Goal: Task Accomplishment & Management: Use online tool/utility

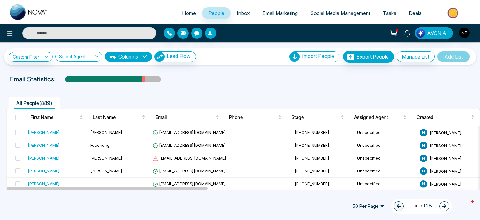
click at [243, 8] on link "Inbox" at bounding box center [244, 13] width 26 height 12
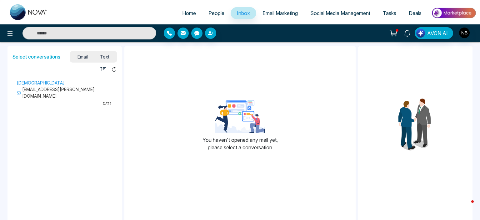
click at [278, 14] on span "Email Marketing" at bounding box center [280, 13] width 35 height 6
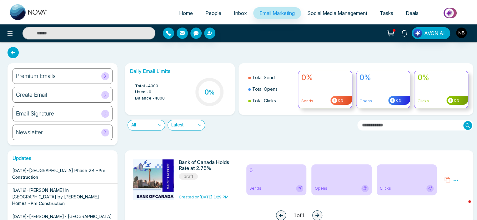
click at [103, 73] on span at bounding box center [105, 76] width 8 height 8
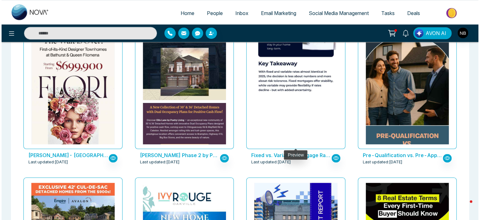
scroll to position [205, 0]
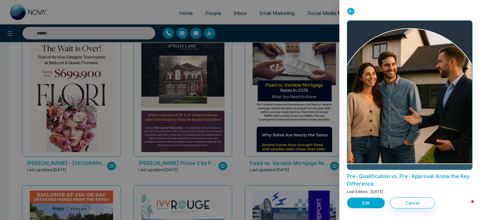
click at [368, 204] on button "Edit" at bounding box center [366, 202] width 38 height 11
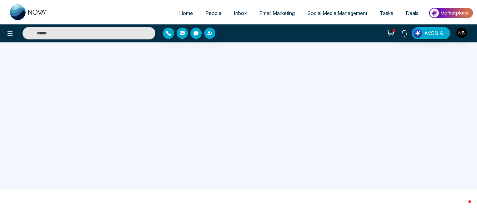
scroll to position [59, 0]
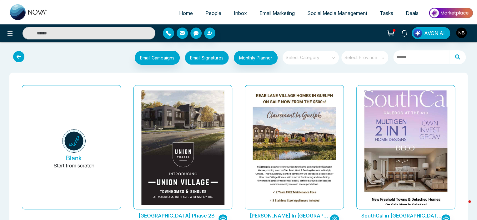
click at [206, 61] on button "Email Signatures" at bounding box center [207, 58] width 44 height 14
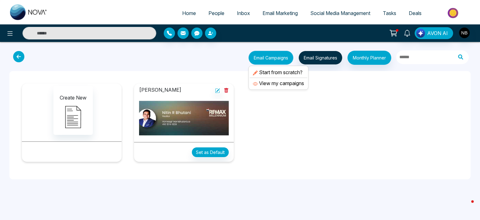
click at [276, 60] on button "Email Campaigns" at bounding box center [270, 58] width 45 height 14
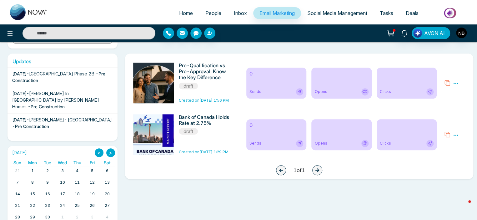
scroll to position [89, 0]
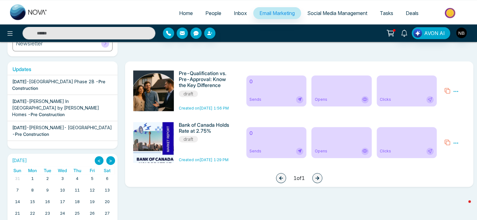
click at [457, 91] on icon at bounding box center [456, 91] width 6 height 6
click at [443, 109] on link "Edit" at bounding box center [441, 109] width 8 height 5
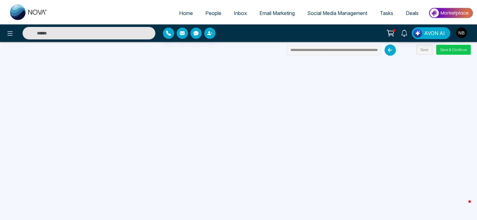
click at [445, 48] on button "Save & Continue" at bounding box center [453, 50] width 35 height 10
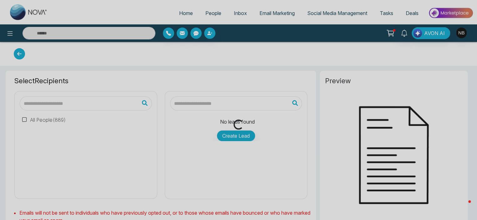
type input "**********"
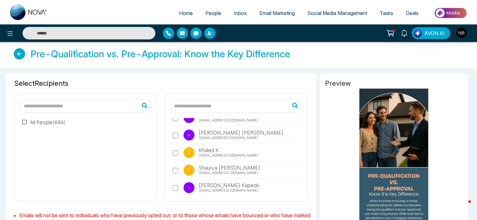
click at [51, 107] on input "text" at bounding box center [86, 106] width 132 height 14
type input "*****"
click at [145, 105] on icon at bounding box center [146, 106] width 19 height 16
click at [143, 105] on icon at bounding box center [146, 106] width 19 height 16
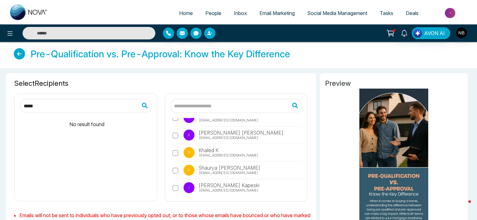
click at [117, 104] on input "*****" at bounding box center [86, 106] width 132 height 14
click at [146, 104] on icon at bounding box center [146, 106] width 19 height 16
click at [183, 103] on input "text" at bounding box center [236, 106] width 132 height 14
type input "*****"
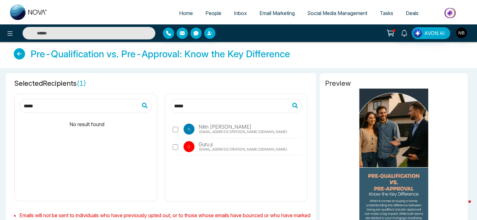
drag, startPoint x: 257, startPoint y: 108, endPoint x: 156, endPoint y: 106, distance: 100.3
click at [156, 106] on div "***** No result found ***** N [PERSON_NAME] [EMAIL_ADDRESS][PERSON_NAME][DOMAIN…" at bounding box center [161, 144] width 300 height 113
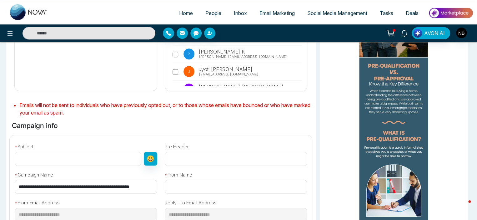
scroll to position [112, 0]
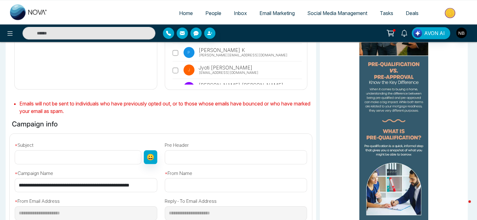
click at [63, 161] on input "text" at bounding box center [78, 157] width 127 height 14
type input "*"
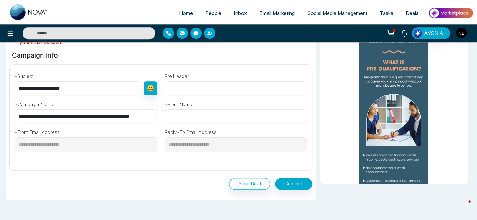
scroll to position [181, 0]
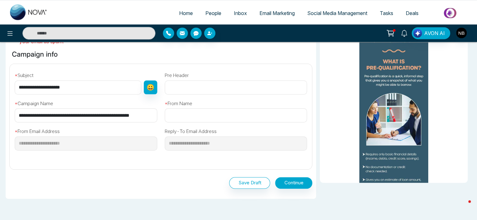
type input "**********"
click at [173, 114] on input "text" at bounding box center [236, 115] width 143 height 14
type input "**********"
click at [300, 184] on button "Continue" at bounding box center [293, 183] width 37 height 12
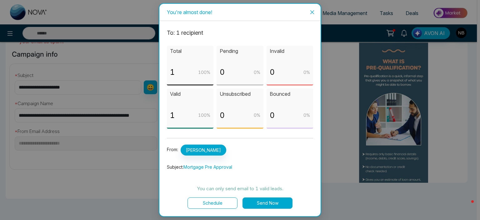
click at [274, 200] on button "Send Now" at bounding box center [268, 202] width 50 height 11
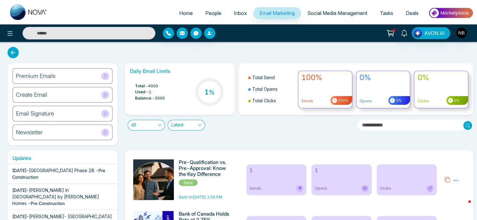
click at [185, 12] on span "Home" at bounding box center [186, 13] width 14 height 6
select select "*"
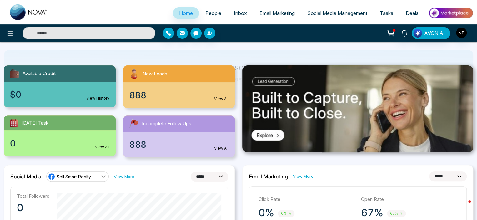
scroll to position [41, 0]
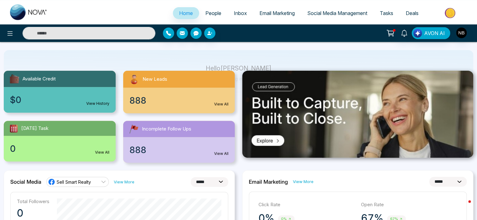
click at [212, 11] on span "People" at bounding box center [213, 13] width 16 height 6
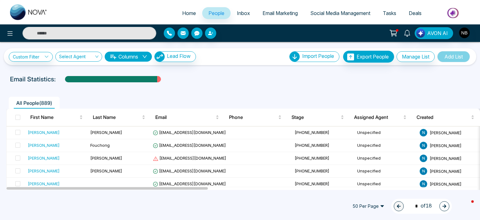
click at [237, 14] on span "Inbox" at bounding box center [243, 13] width 13 height 6
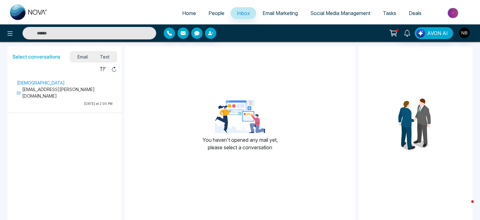
click at [273, 16] on span "Email Marketing" at bounding box center [280, 13] width 35 height 6
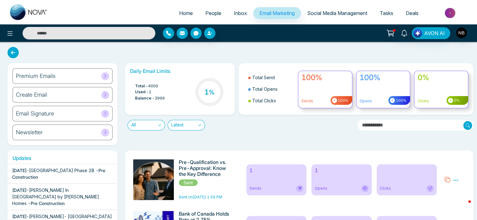
click at [332, 15] on span "Social Media Management" at bounding box center [337, 13] width 60 height 6
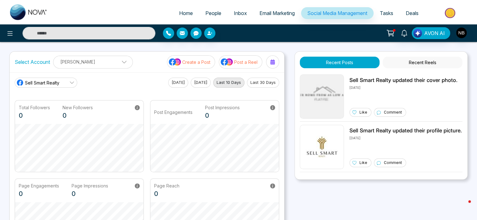
click at [388, 13] on span "Tasks" at bounding box center [386, 13] width 13 height 6
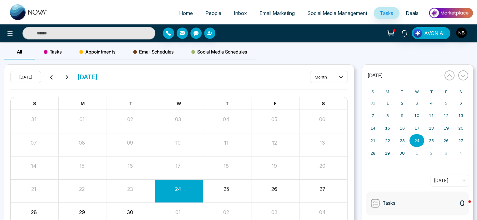
click at [412, 13] on span "Deals" at bounding box center [412, 13] width 13 height 6
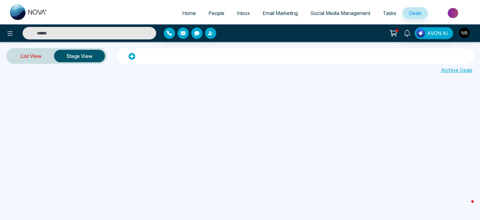
click at [32, 56] on link "List View" at bounding box center [31, 55] width 46 height 15
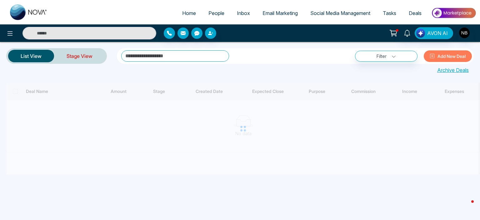
click at [78, 57] on link "Stage View" at bounding box center [79, 55] width 51 height 15
